Goal: Task Accomplishment & Management: Manage account settings

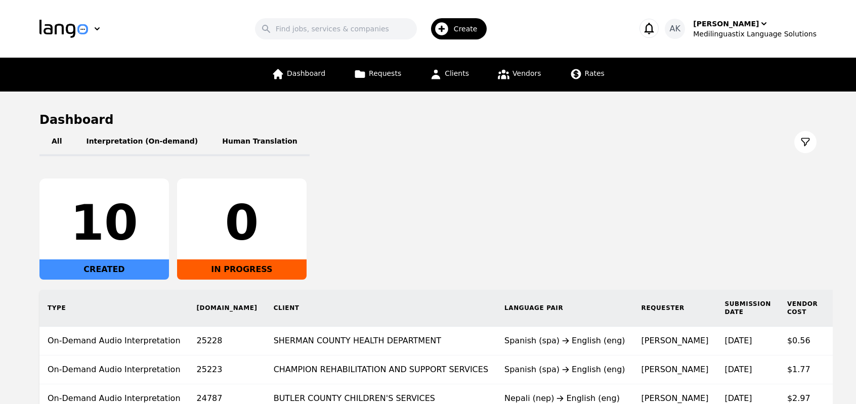
click at [566, 170] on div "All Interpretation (On-demand) Human Translation 10 CREATED 0 IN PROGRESS Type …" at bounding box center [427, 299] width 777 height 343
click at [310, 72] on span "Dashboard" at bounding box center [306, 73] width 38 height 8
click at [528, 252] on div "10 CREATED 0 IN PROGRESS" at bounding box center [427, 229] width 777 height 101
click at [321, 71] on span "Dashboard" at bounding box center [306, 73] width 38 height 8
click at [307, 81] on link "Dashboard" at bounding box center [299, 75] width 66 height 34
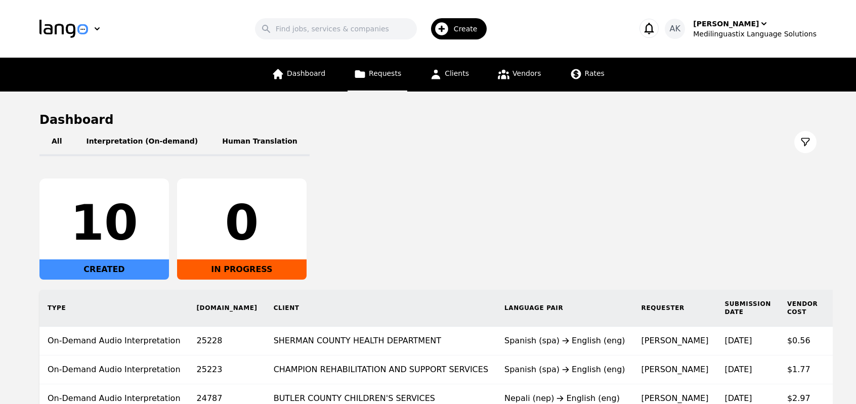
click at [384, 70] on span "Requests" at bounding box center [385, 73] width 32 height 8
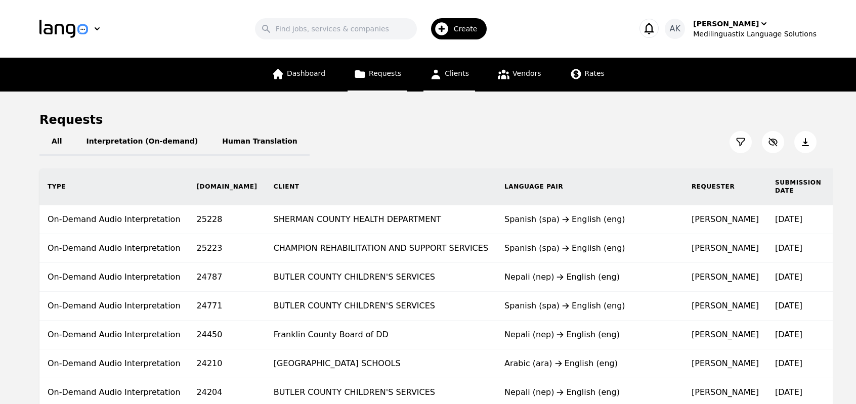
click at [455, 79] on link "Clients" at bounding box center [449, 75] width 52 height 34
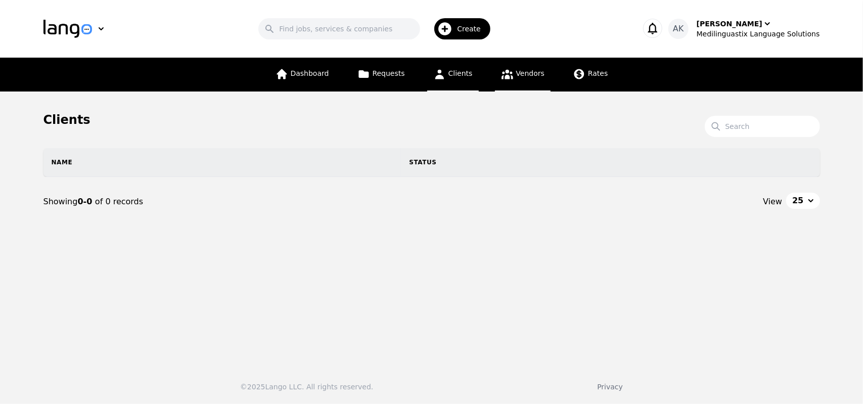
click at [517, 85] on link "Vendors" at bounding box center [523, 75] width 56 height 34
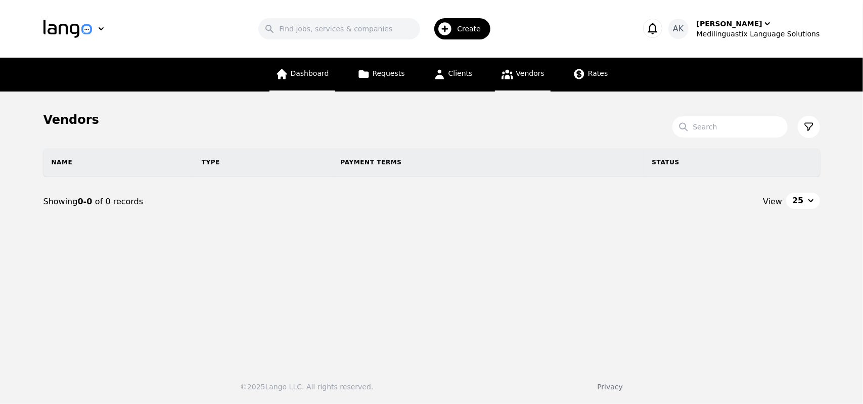
click at [287, 83] on link "Dashboard" at bounding box center [303, 75] width 66 height 34
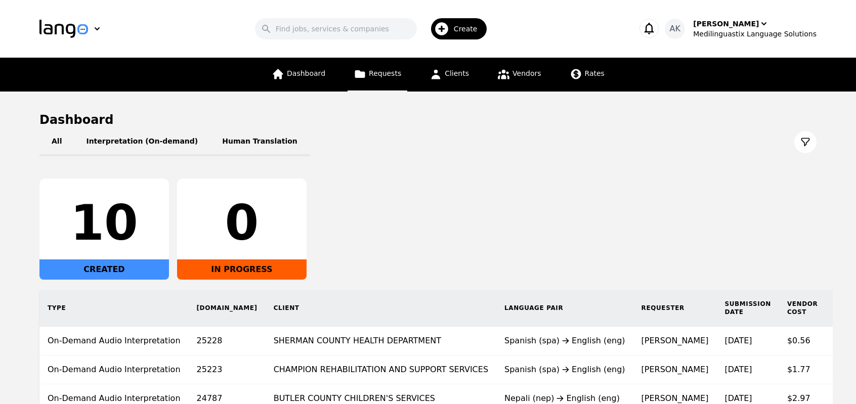
click at [385, 76] on span "Requests" at bounding box center [385, 73] width 32 height 8
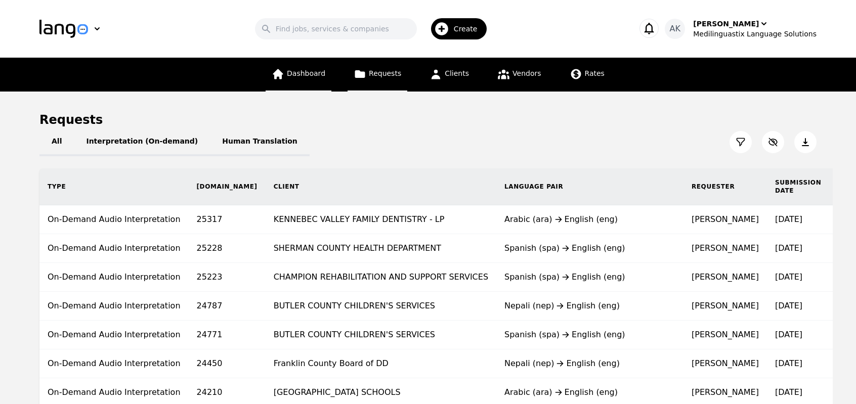
click at [305, 73] on span "Dashboard" at bounding box center [306, 73] width 38 height 8
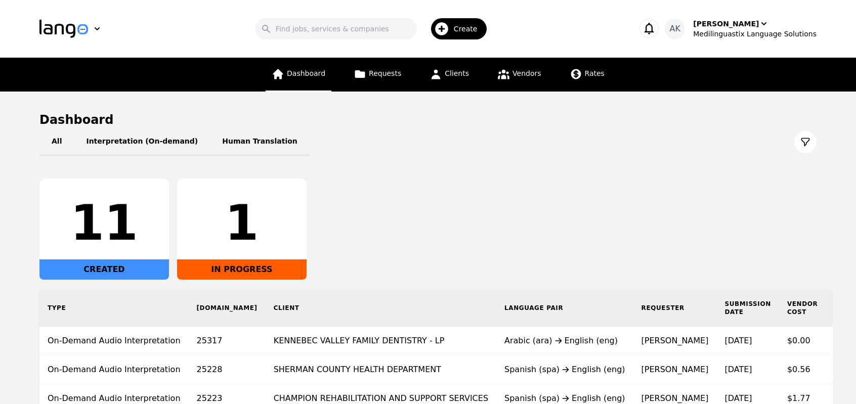
click at [307, 82] on link "Dashboard" at bounding box center [299, 75] width 66 height 34
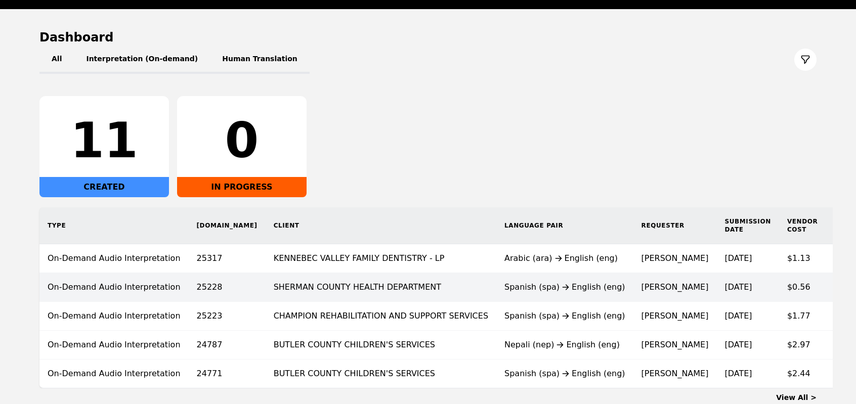
scroll to position [81, 0]
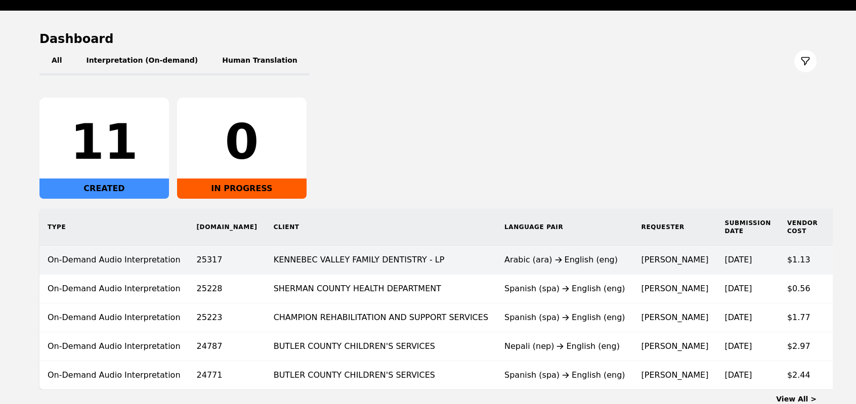
click at [633, 257] on td "[PERSON_NAME]" at bounding box center [674, 260] width 83 height 29
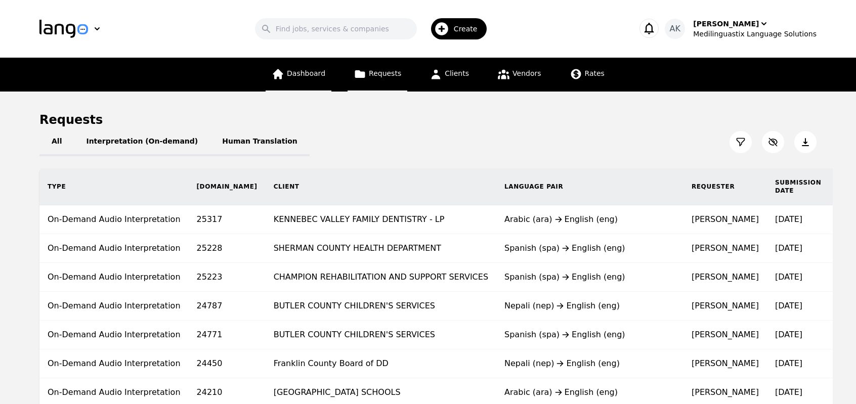
click at [283, 72] on icon at bounding box center [278, 74] width 10 height 10
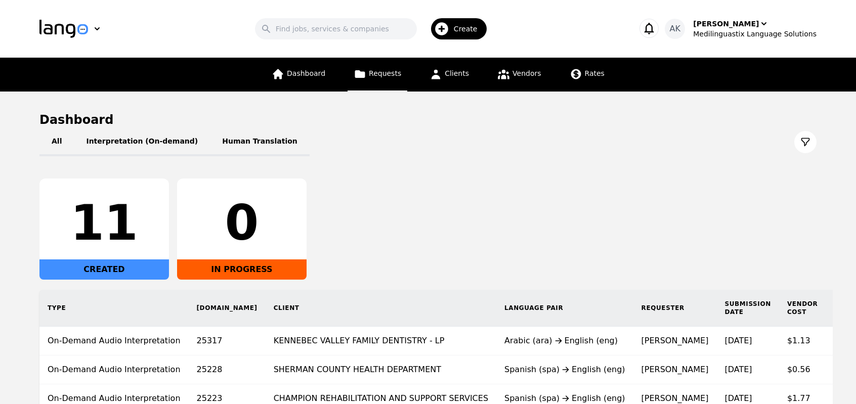
click at [388, 73] on span "Requests" at bounding box center [385, 73] width 32 height 8
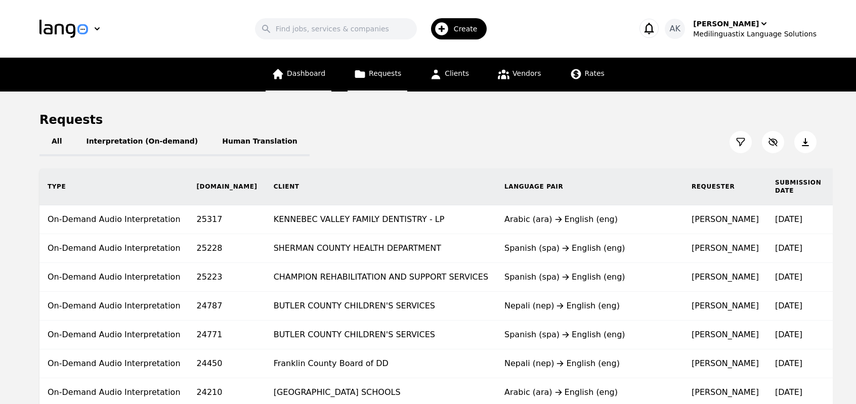
click at [281, 81] on link "Dashboard" at bounding box center [299, 75] width 66 height 34
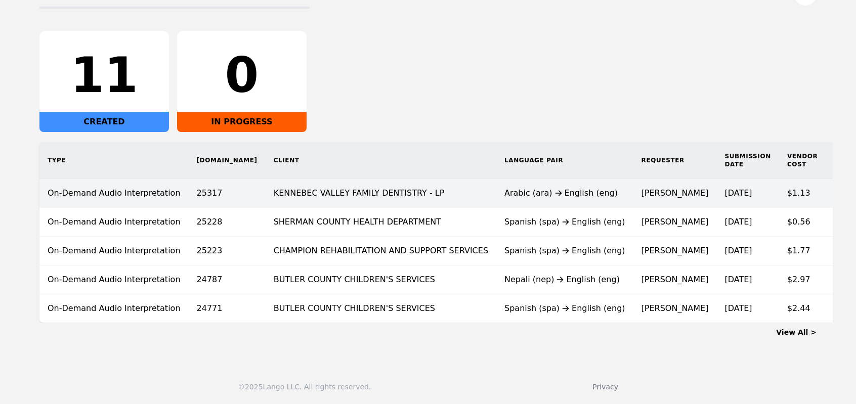
click at [361, 189] on td "KENNEBEC VALLEY FAMILY DENTISTRY - LP" at bounding box center [381, 193] width 231 height 29
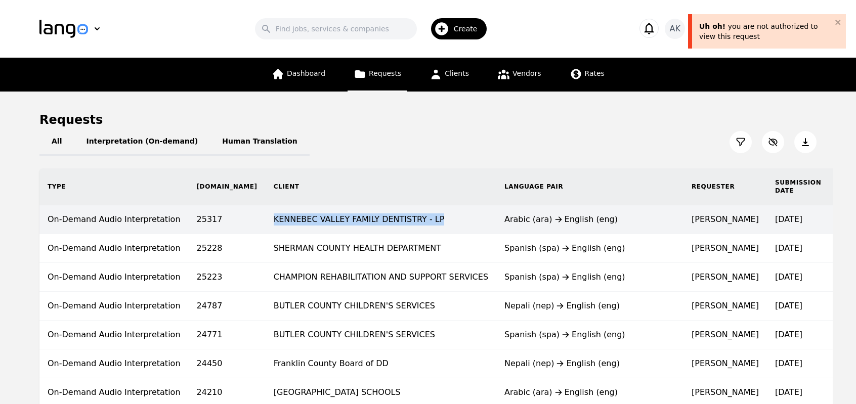
copy td "KENNEBEC VALLEY FAMILY DENTISTRY - LP"
drag, startPoint x: 218, startPoint y: 219, endPoint x: 389, endPoint y: 229, distance: 170.7
click at [389, 229] on td "KENNEBEC VALLEY FAMILY DENTISTRY - LP" at bounding box center [381, 219] width 231 height 29
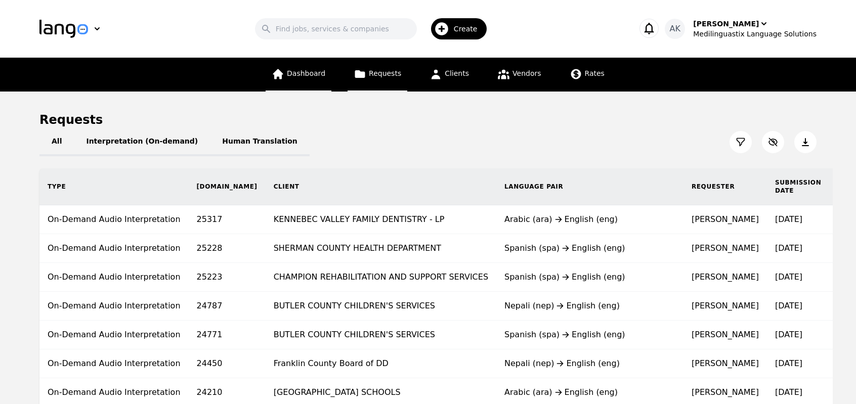
click at [309, 63] on link "Dashboard" at bounding box center [299, 75] width 66 height 34
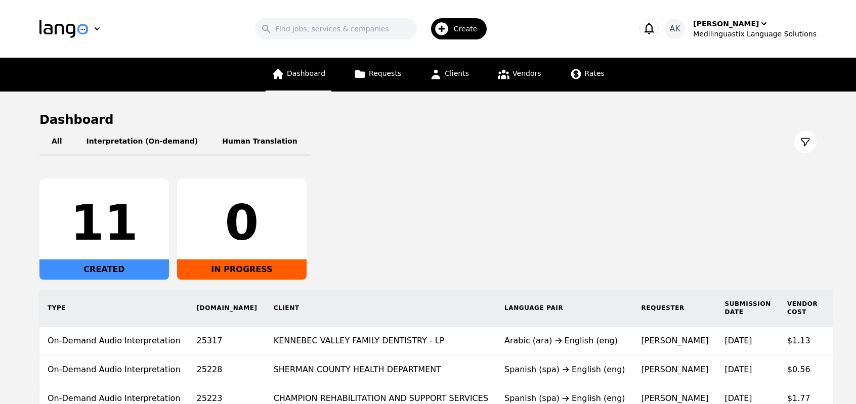
click at [298, 75] on span "Dashboard" at bounding box center [306, 73] width 38 height 8
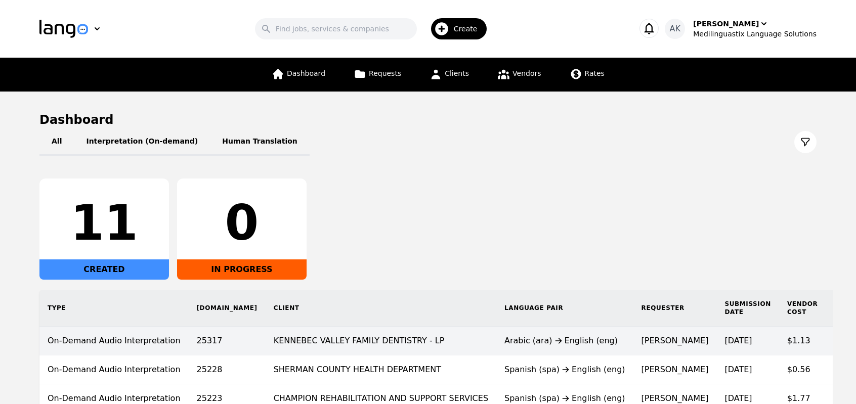
click at [633, 341] on td "[PERSON_NAME]" at bounding box center [674, 341] width 83 height 29
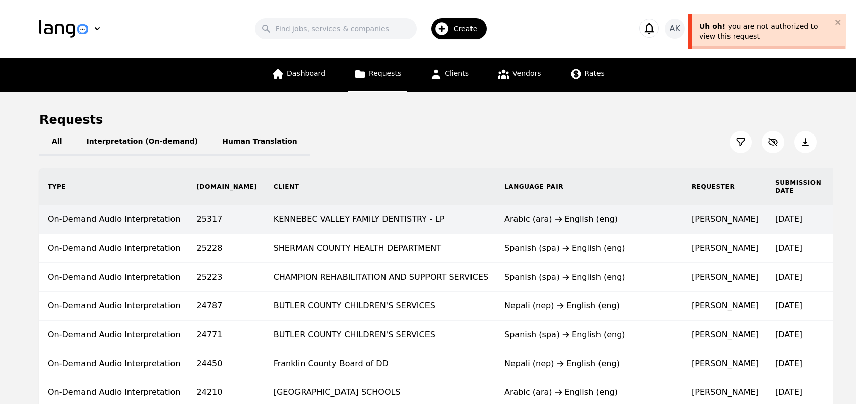
click at [409, 219] on td "KENNEBEC VALLEY FAMILY DENTISTRY - LP" at bounding box center [381, 219] width 231 height 29
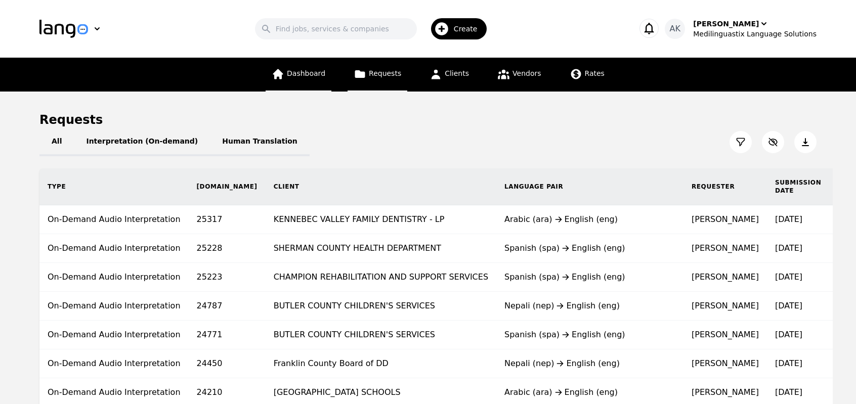
click at [299, 74] on span "Dashboard" at bounding box center [306, 73] width 38 height 8
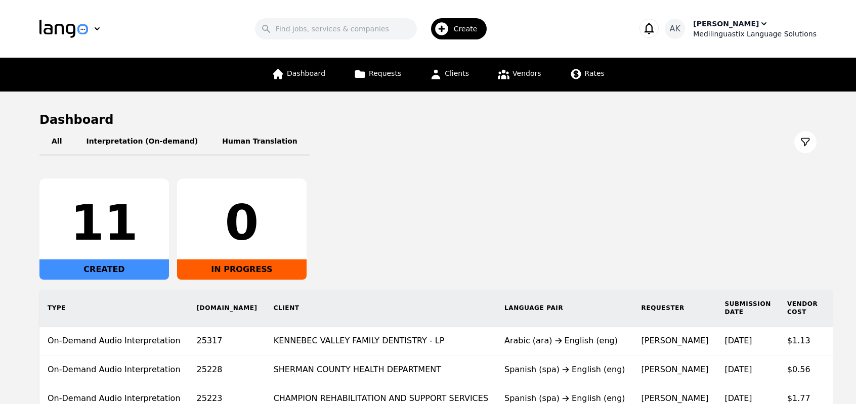
click at [741, 21] on div "[PERSON_NAME]" at bounding box center [726, 24] width 66 height 10
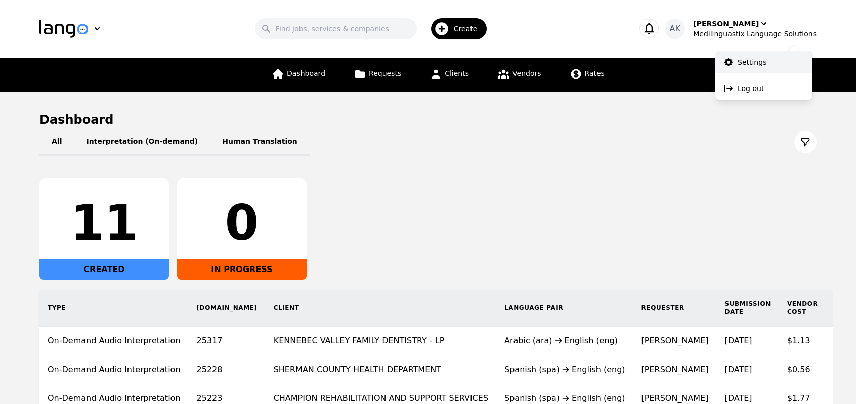
click at [738, 63] on p "Settings" at bounding box center [751, 62] width 29 height 10
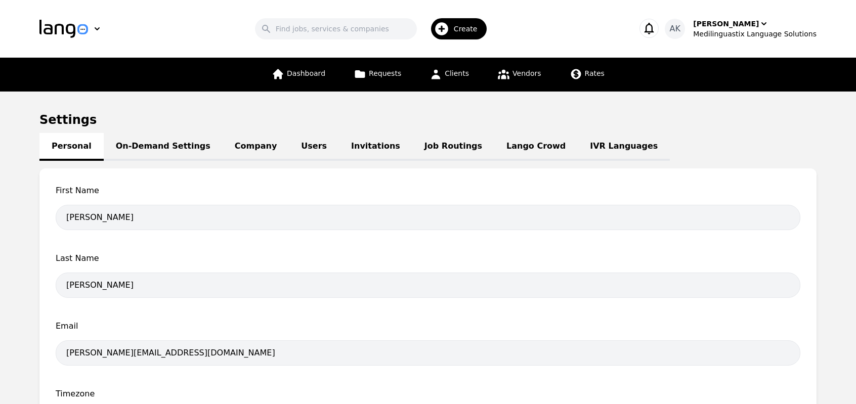
click at [578, 145] on link "IVR Languages" at bounding box center [624, 147] width 92 height 28
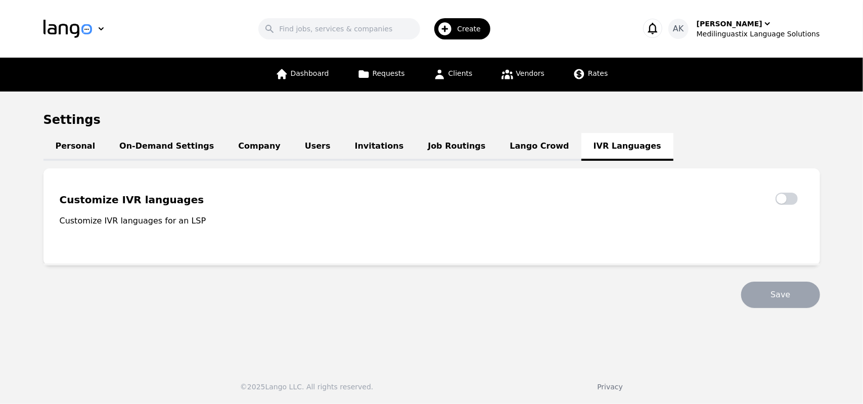
click at [498, 148] on link "Lango Crowd" at bounding box center [539, 147] width 83 height 28
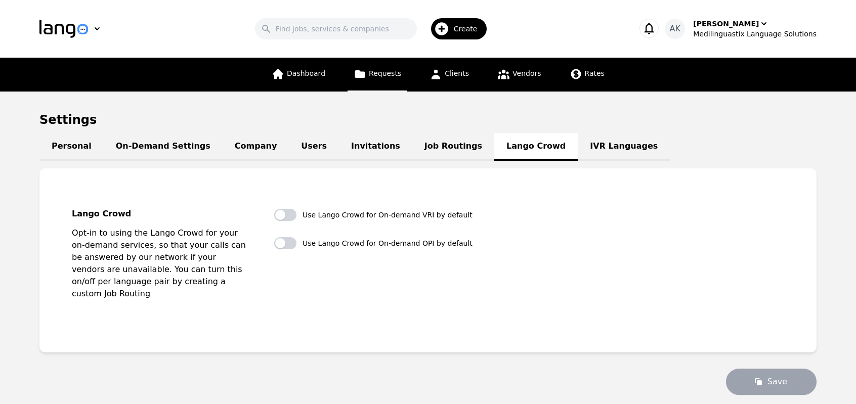
click at [373, 77] on span "Requests" at bounding box center [385, 73] width 32 height 8
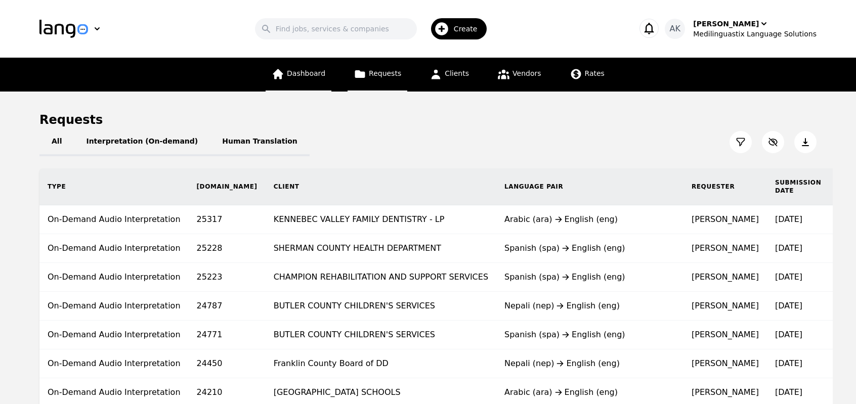
click at [298, 80] on link "Dashboard" at bounding box center [299, 75] width 66 height 34
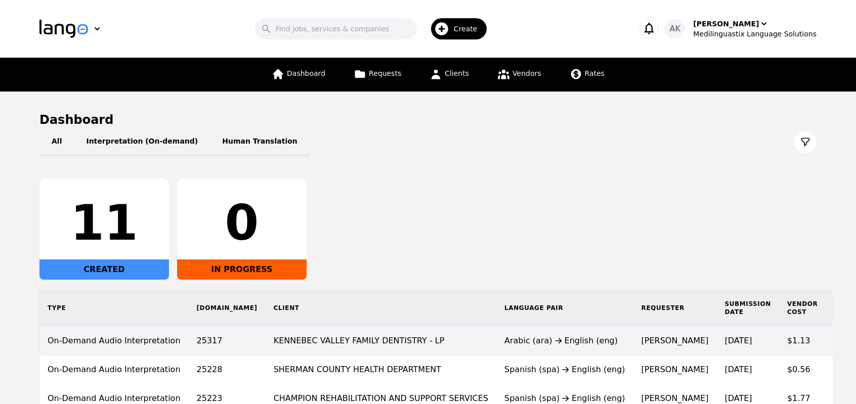
click at [496, 346] on td "Arabic (ara) English (eng)" at bounding box center [564, 341] width 137 height 29
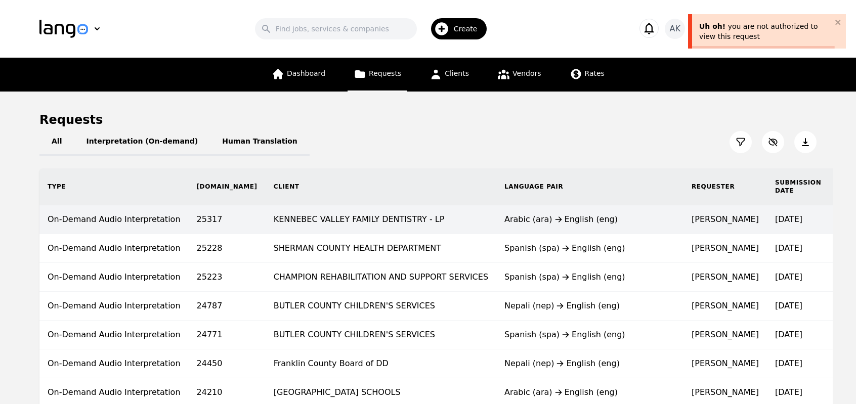
click at [496, 225] on td "Arabic (ara) English (eng)" at bounding box center [589, 219] width 187 height 29
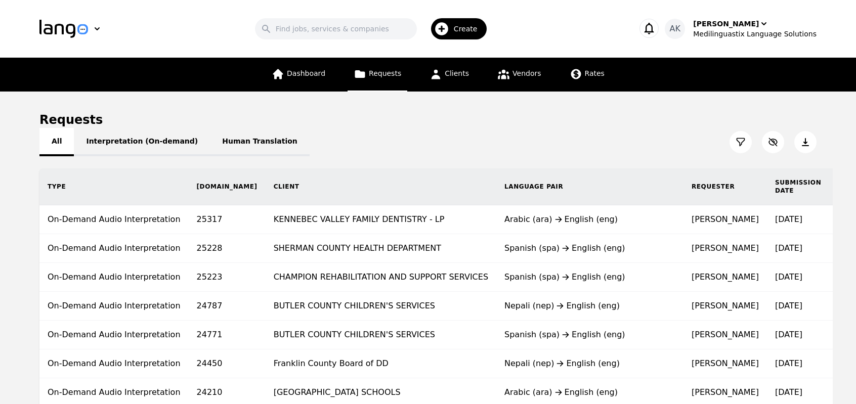
click at [66, 149] on button "All" at bounding box center [56, 142] width 34 height 28
click at [38, 144] on main "Requests All Interpretation (On-demand) Human Translation Type [DOMAIN_NAME] Cl…" at bounding box center [428, 342] width 856 height 501
click at [57, 146] on button "All" at bounding box center [56, 142] width 34 height 28
click at [108, 147] on button "Interpretation (On-demand)" at bounding box center [142, 142] width 136 height 28
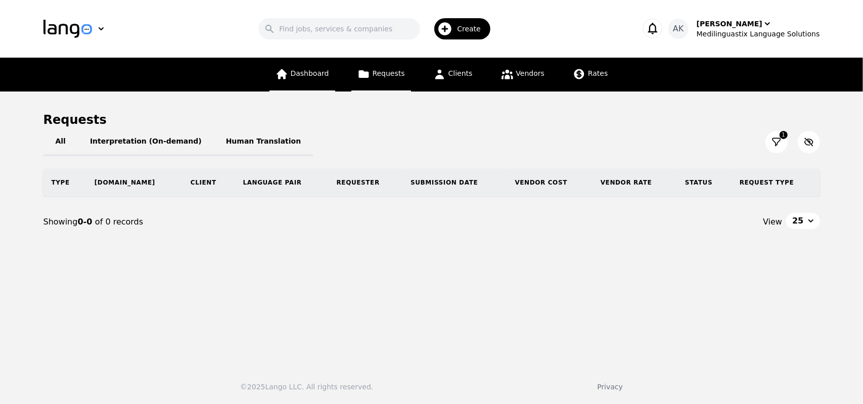
click at [314, 73] on span "Dashboard" at bounding box center [310, 73] width 38 height 8
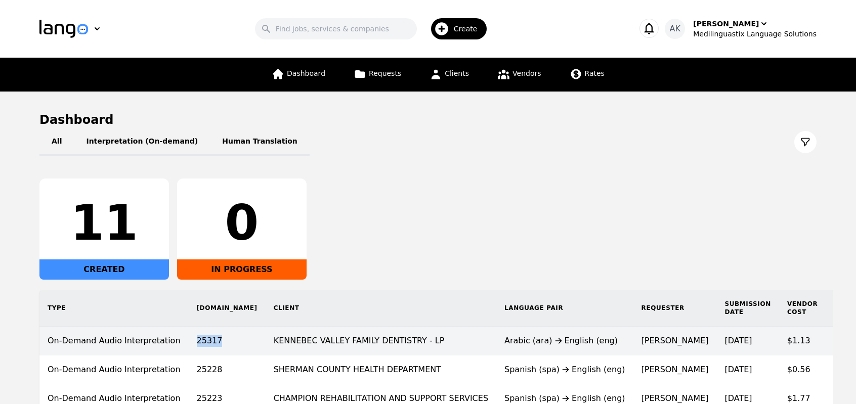
drag, startPoint x: 210, startPoint y: 341, endPoint x: 179, endPoint y: 338, distance: 31.0
click at [189, 338] on td "25317" at bounding box center [227, 341] width 77 height 29
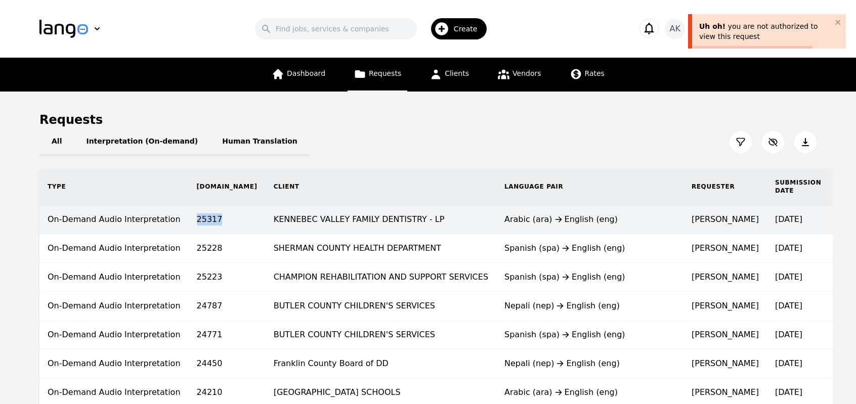
copy td "25317"
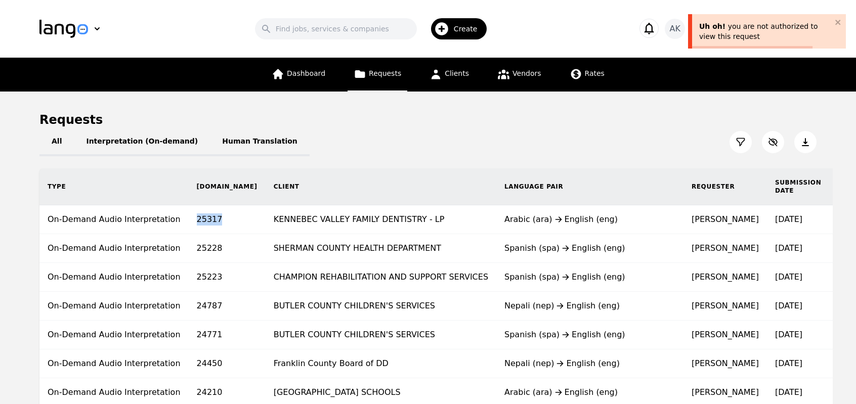
drag, startPoint x: 209, startPoint y: 218, endPoint x: 183, endPoint y: 222, distance: 26.1
click at [189, 222] on td "25317" at bounding box center [227, 219] width 77 height 29
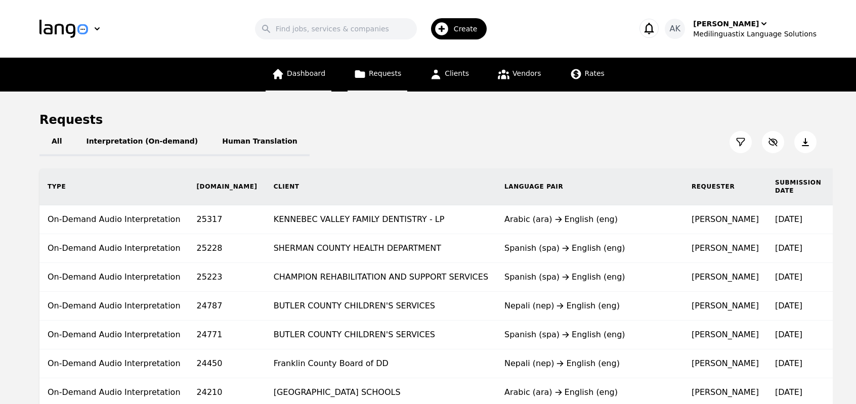
click at [322, 63] on link "Dashboard" at bounding box center [299, 75] width 66 height 34
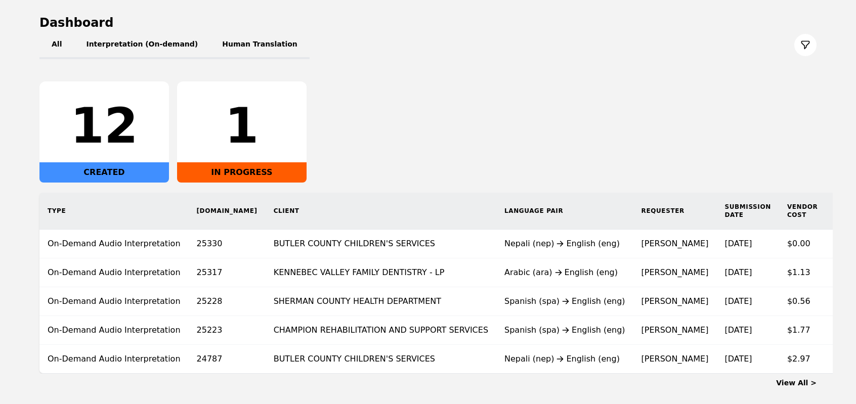
scroll to position [101, 0]
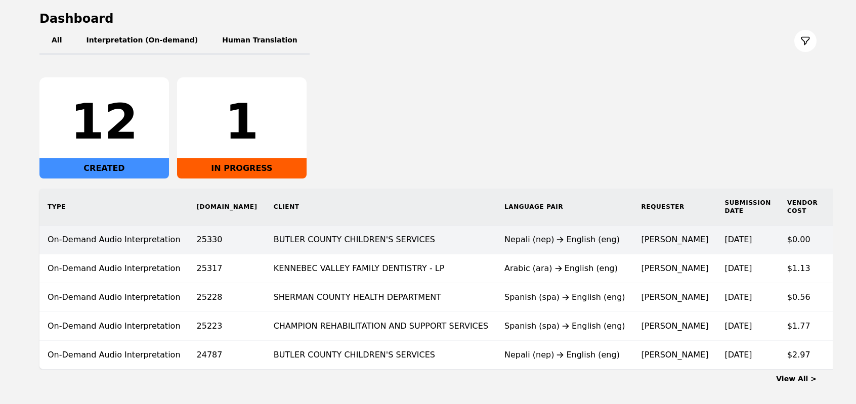
click at [504, 237] on div "Nepali (nep) English (eng)" at bounding box center [564, 240] width 121 height 12
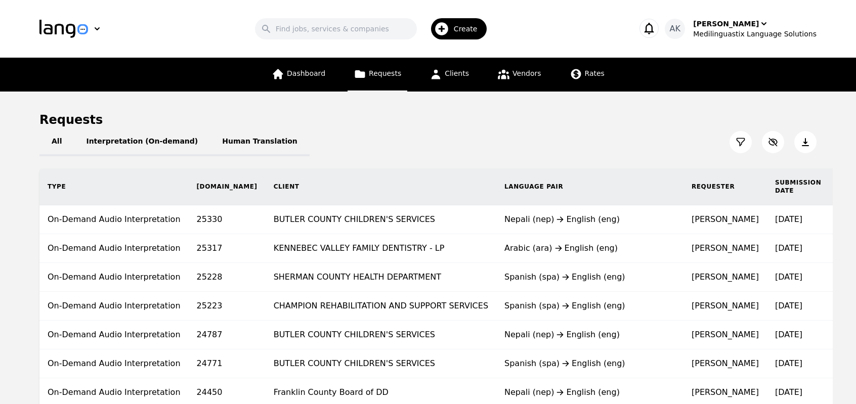
click at [805, 138] on icon at bounding box center [805, 142] width 10 height 10
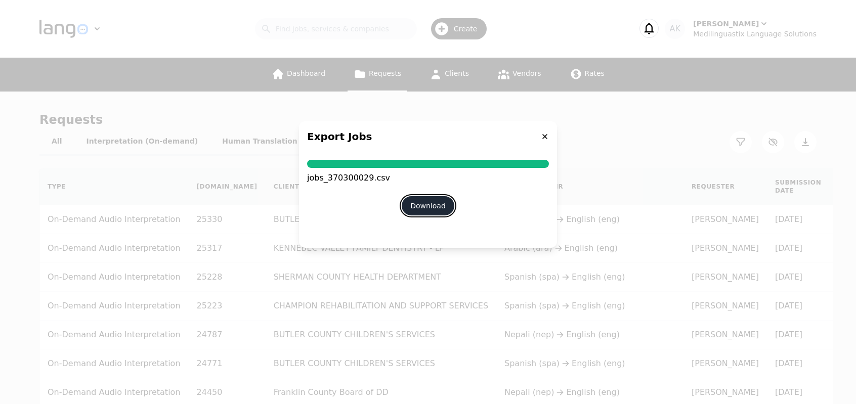
click at [435, 204] on button "Download" at bounding box center [428, 205] width 53 height 19
click at [544, 136] on icon at bounding box center [545, 137] width 8 height 8
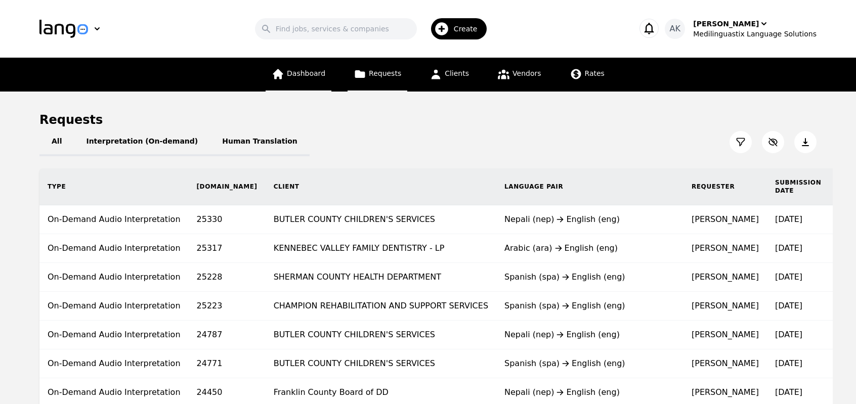
click at [300, 80] on link "Dashboard" at bounding box center [299, 75] width 66 height 34
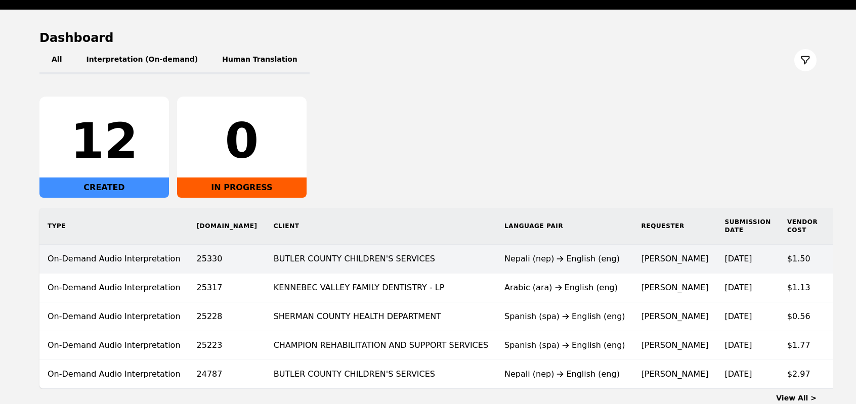
scroll to position [81, 0]
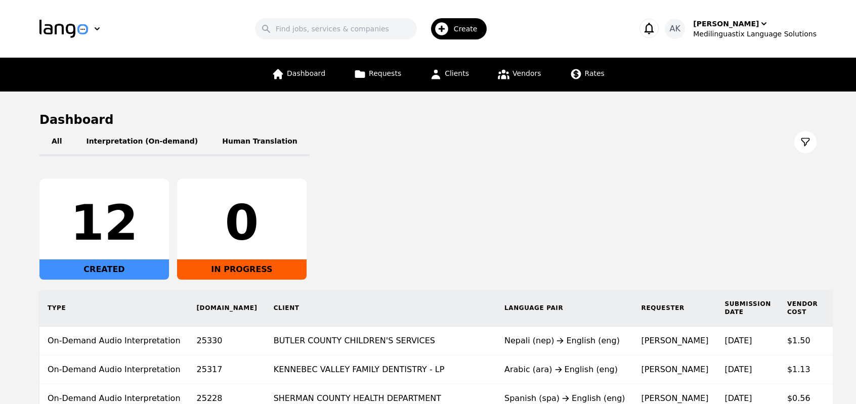
click at [465, 273] on div "12 CREATED 0 IN PROGRESS" at bounding box center [427, 229] width 777 height 101
